Goal: Task Accomplishment & Management: Manage account settings

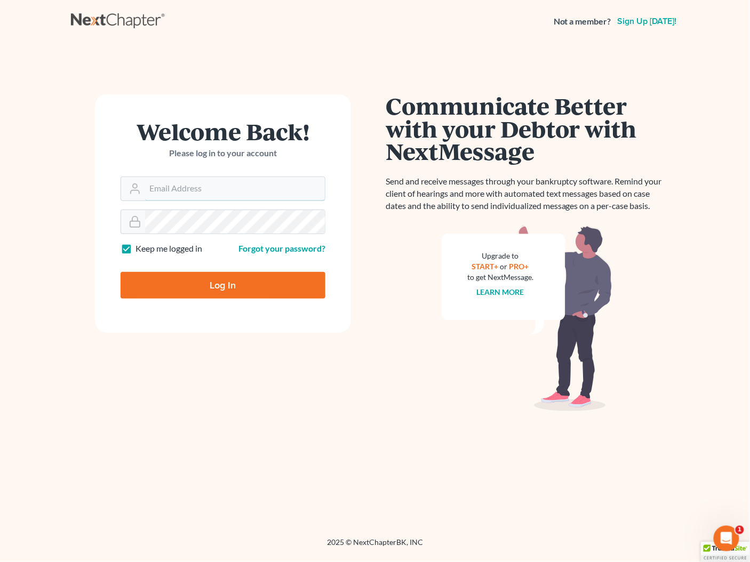
type input "[PERSON_NAME][EMAIL_ADDRESS][DOMAIN_NAME]"
click at [237, 290] on input "Log In" at bounding box center [223, 285] width 205 height 27
type input "Thinking..."
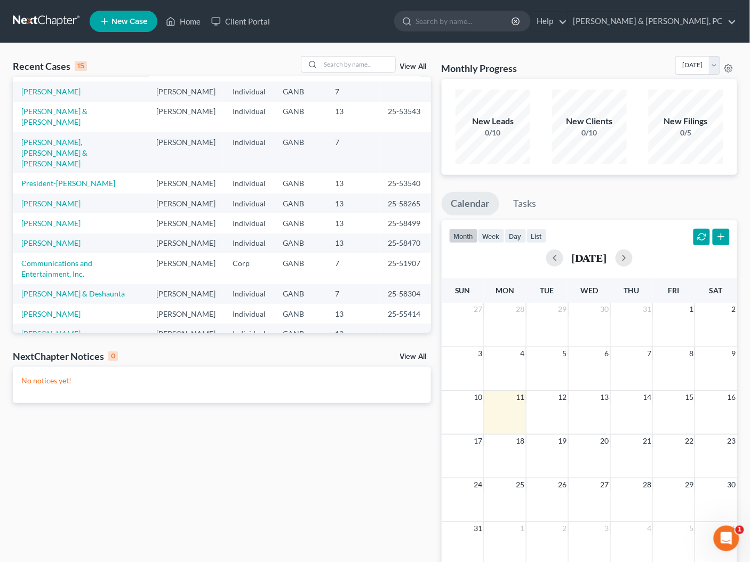
scroll to position [73, 0]
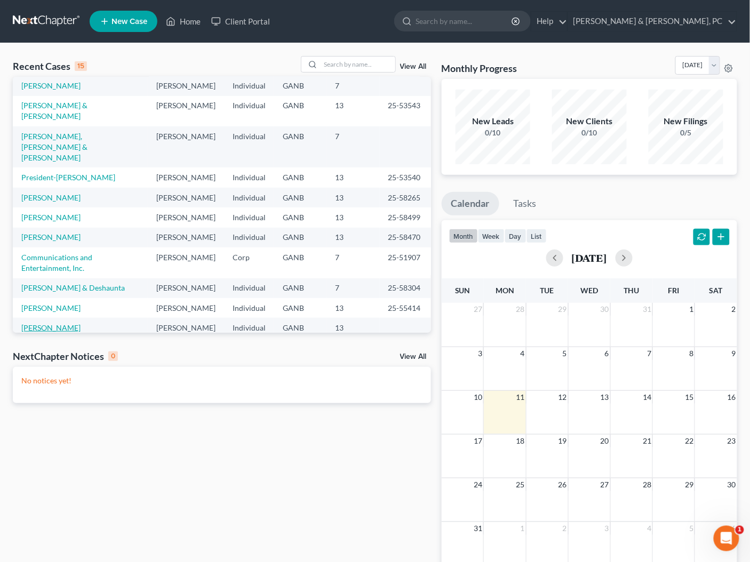
click at [43, 323] on link "[PERSON_NAME]" at bounding box center [50, 327] width 59 height 9
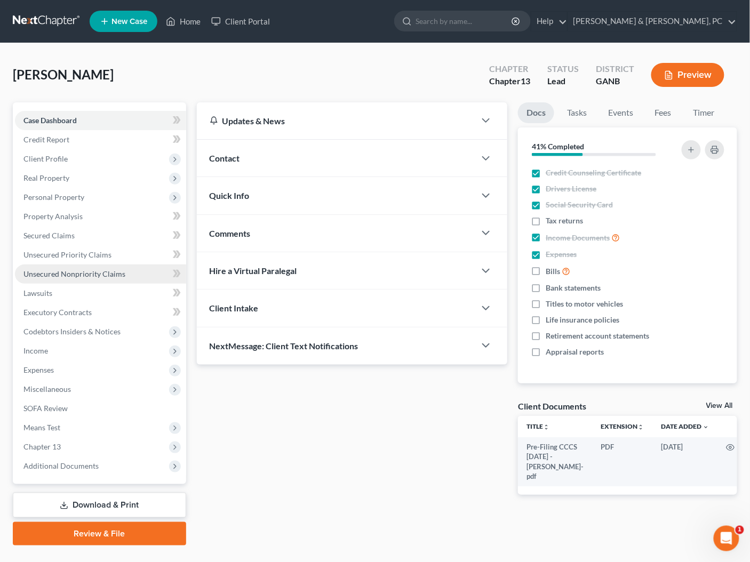
scroll to position [2, 0]
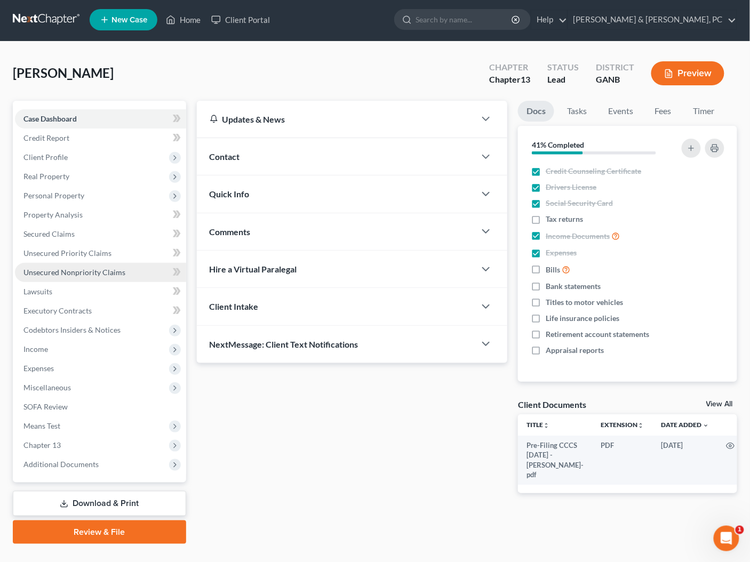
click at [69, 270] on span "Unsecured Nonpriority Claims" at bounding box center [74, 272] width 102 height 9
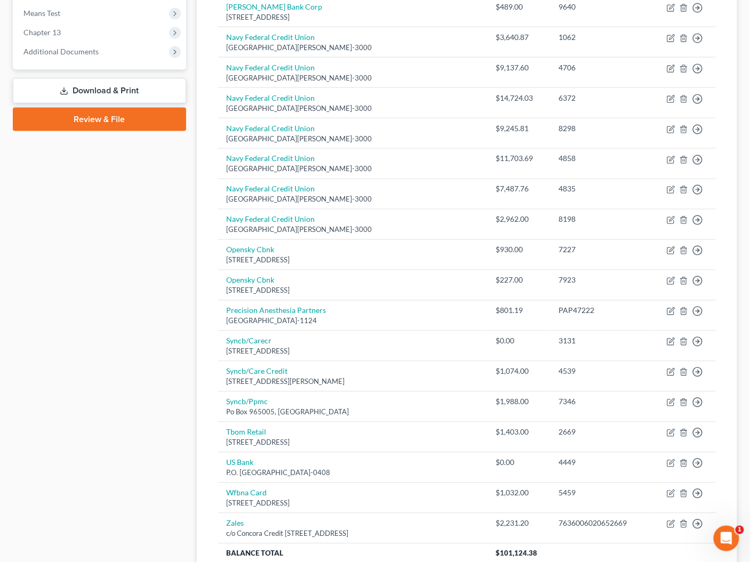
scroll to position [504, 0]
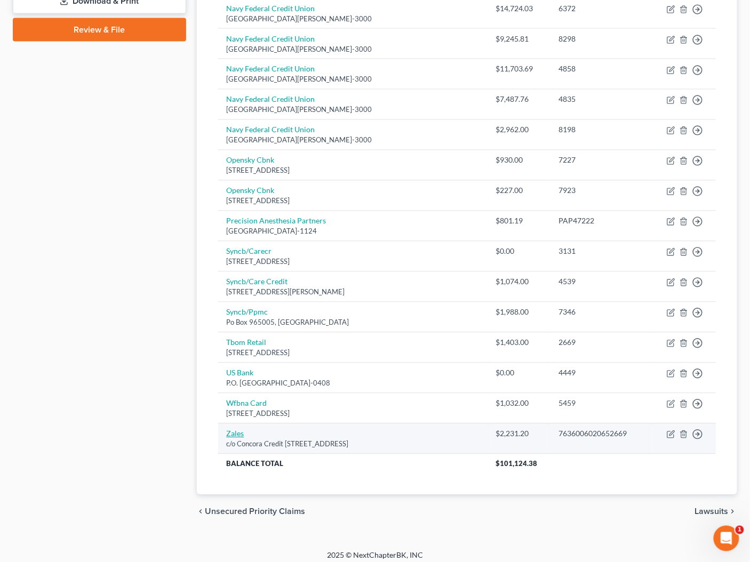
click at [239, 429] on link "Zales" at bounding box center [236, 433] width 18 height 9
select select "38"
select select "14"
select select "0"
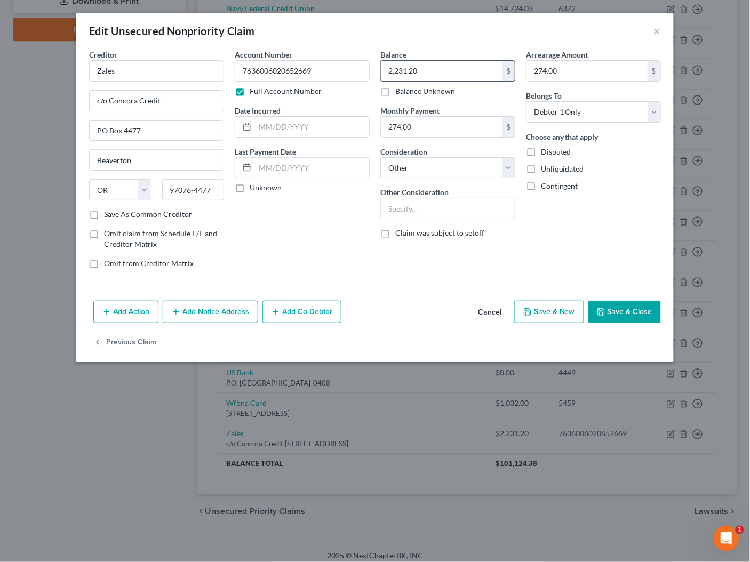
click at [459, 74] on input "2,231.20" at bounding box center [441, 71] width 121 height 20
type input "2,328.02"
click at [570, 73] on input "274.00" at bounding box center [586, 71] width 121 height 20
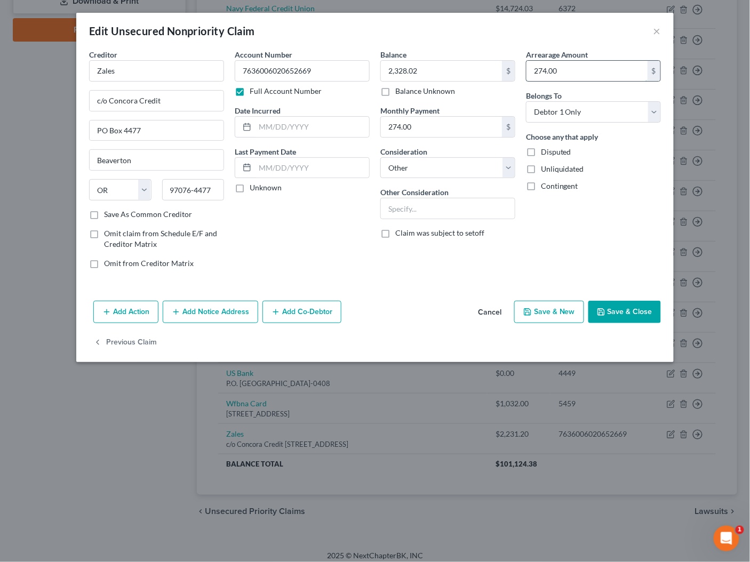
click at [570, 73] on input "274.00" at bounding box center [586, 71] width 121 height 20
click at [632, 305] on button "Save & Close" at bounding box center [624, 312] width 73 height 22
type input "386.00"
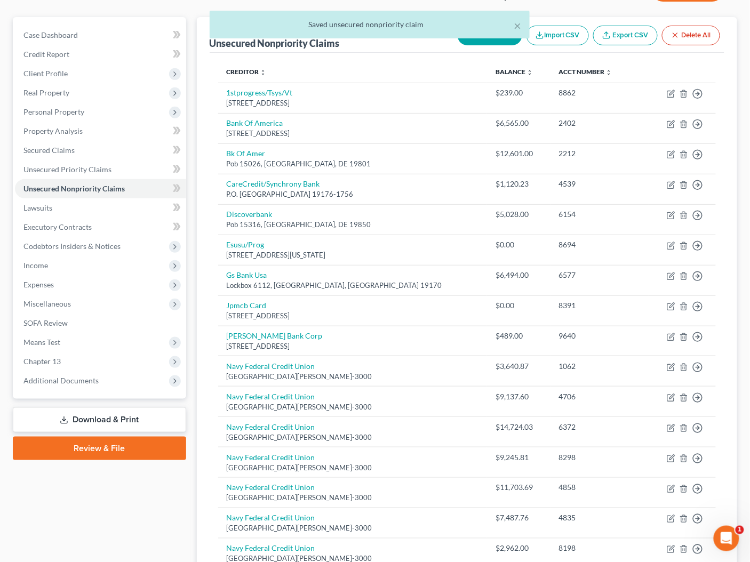
scroll to position [0, 0]
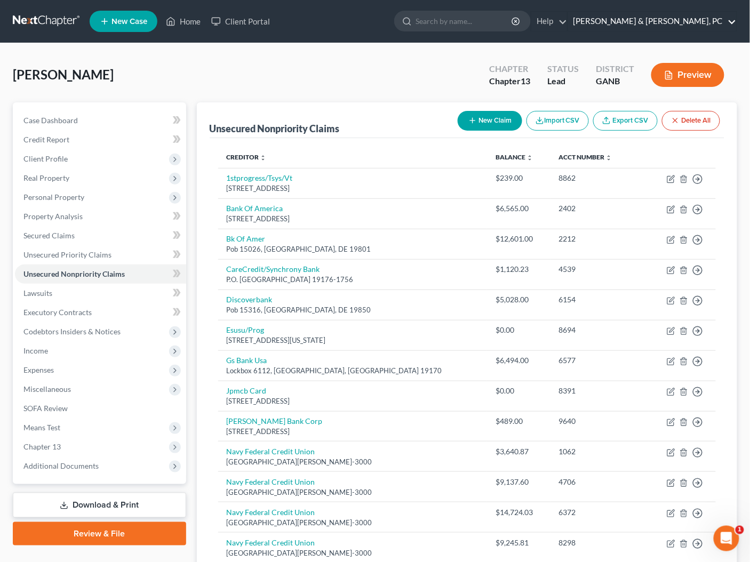
click at [725, 23] on link "Blevins & Hong, PC" at bounding box center [652, 21] width 169 height 19
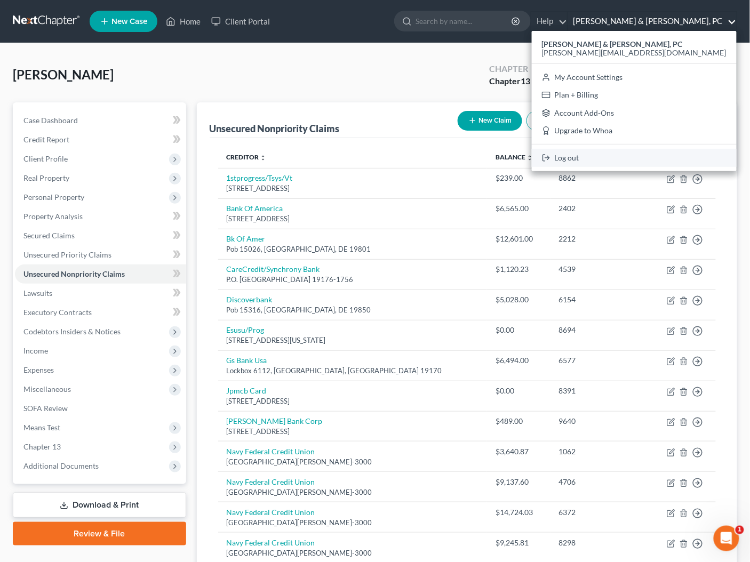
click at [661, 158] on link "Log out" at bounding box center [634, 158] width 205 height 18
